Goal: Find specific page/section: Locate a particular part of the current website

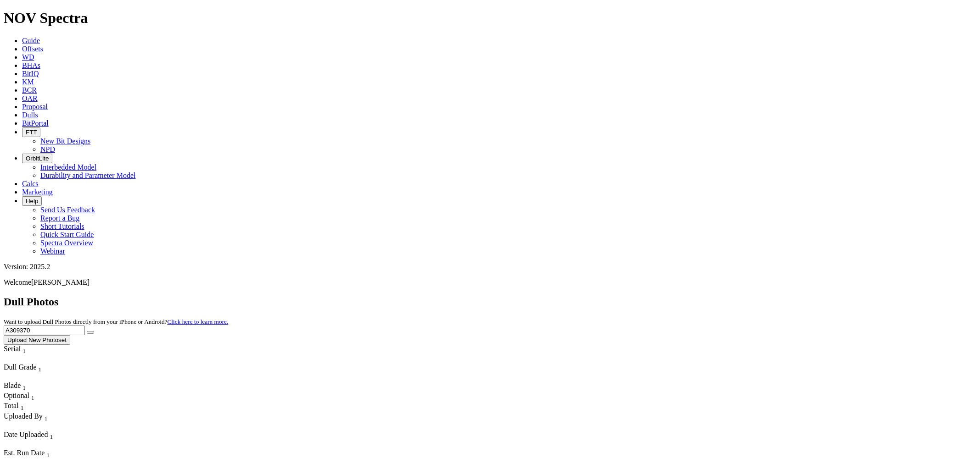
drag, startPoint x: 793, startPoint y: 39, endPoint x: 772, endPoint y: 39, distance: 21.1
click at [85, 326] on input "A309370" at bounding box center [44, 331] width 81 height 10
click at [94, 331] on button "submit" at bounding box center [90, 332] width 7 height 3
drag, startPoint x: 809, startPoint y: 39, endPoint x: 774, endPoint y: 42, distance: 35.0
click at [85, 326] on input "A304370" at bounding box center [44, 331] width 81 height 10
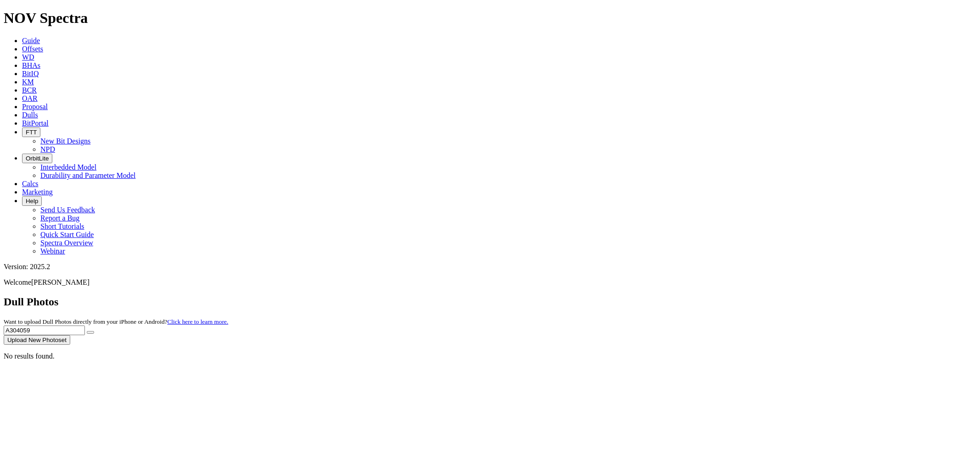
click at [90, 333] on icon "submit" at bounding box center [90, 333] width 0 height 0
drag, startPoint x: 806, startPoint y: 38, endPoint x: 773, endPoint y: 43, distance: 33.9
click at [85, 326] on input "A304059" at bounding box center [44, 331] width 81 height 10
click at [85, 326] on input "A304153" at bounding box center [44, 331] width 81 height 10
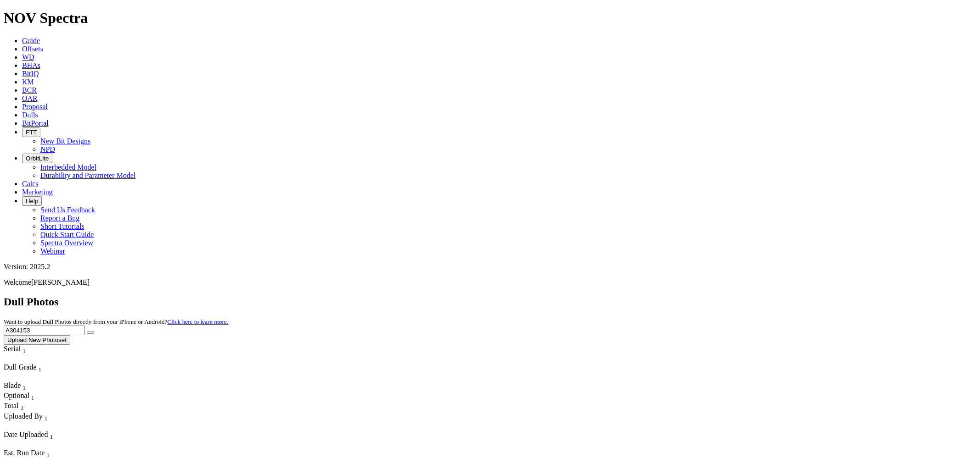
click at [85, 326] on input "A304153" at bounding box center [44, 331] width 81 height 10
click at [94, 331] on button "submit" at bounding box center [90, 332] width 7 height 3
click at [85, 326] on input "A304153" at bounding box center [44, 331] width 81 height 10
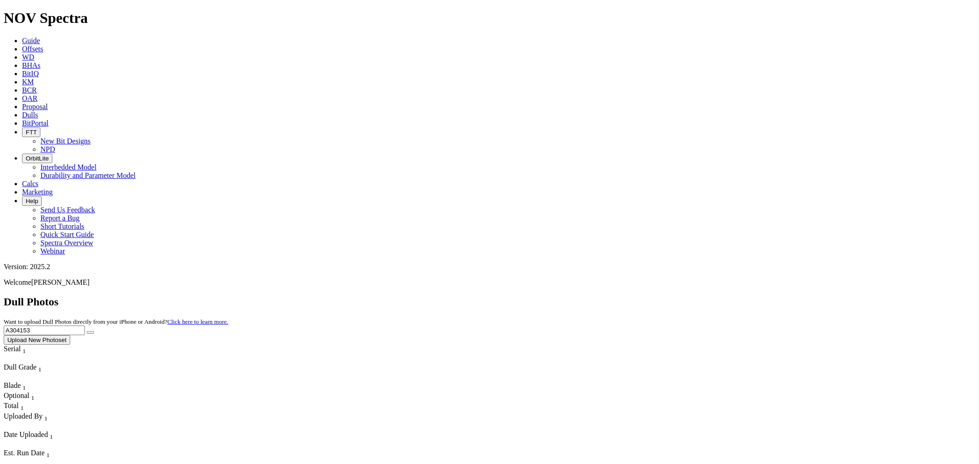
paste input "7180"
type input "A307180"
click at [94, 331] on button "submit" at bounding box center [90, 332] width 7 height 3
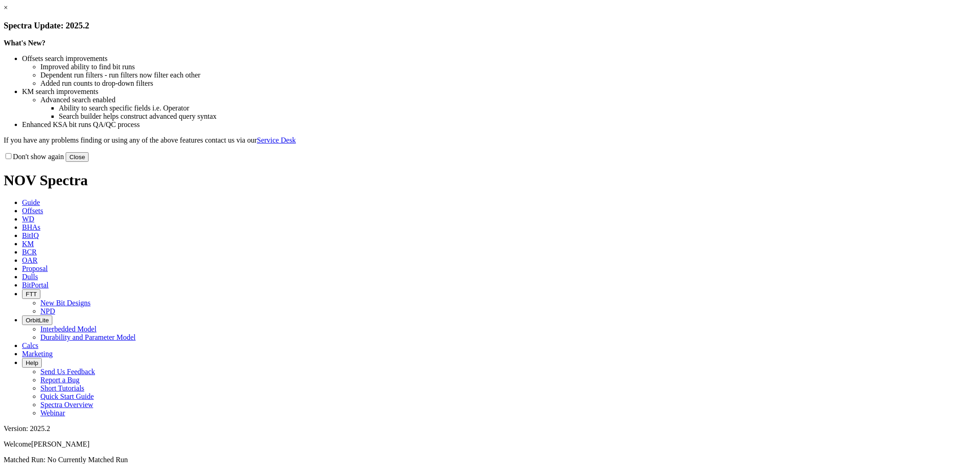
click at [89, 162] on button "Close" at bounding box center [77, 157] width 23 height 10
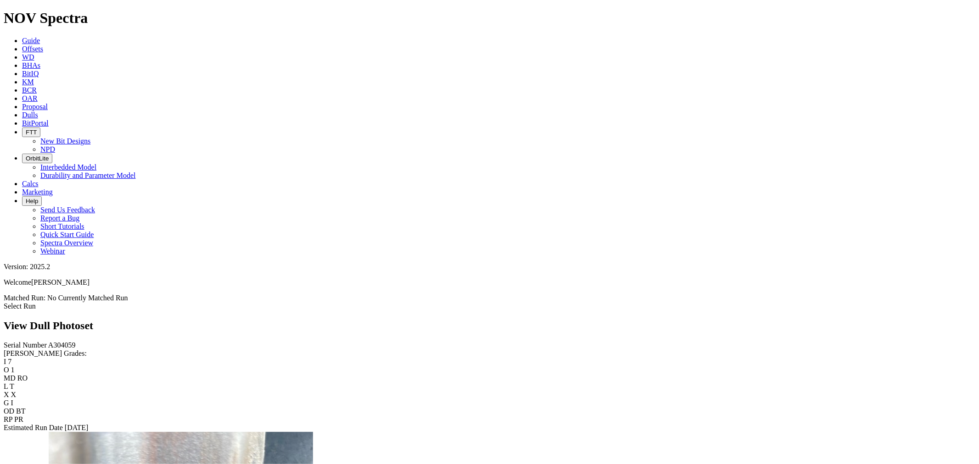
scroll to position [969, 0]
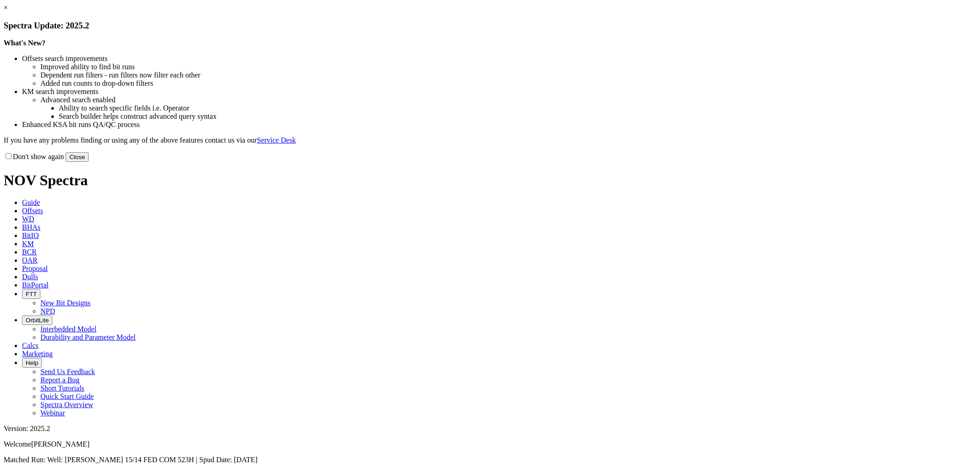
click at [89, 162] on button "Close" at bounding box center [77, 157] width 23 height 10
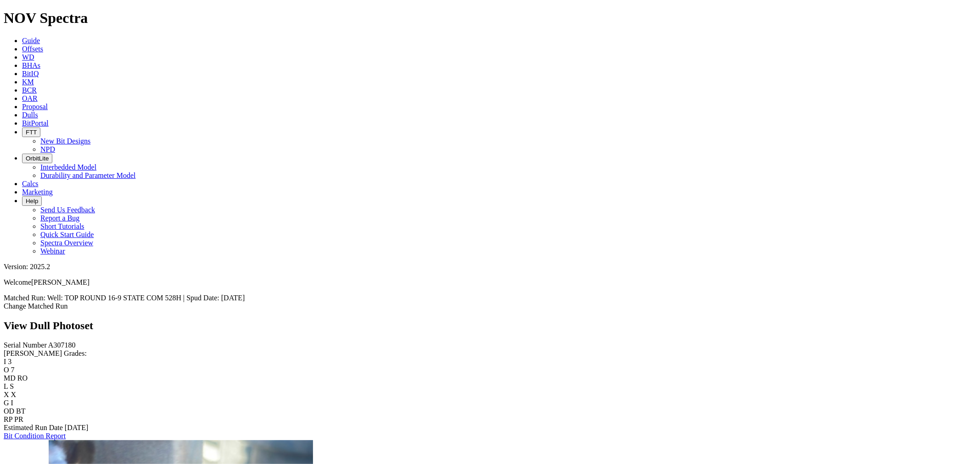
scroll to position [1530, 0]
